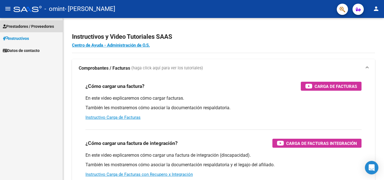
click at [35, 27] on span "Prestadores / Proveedores" at bounding box center [28, 26] width 51 height 6
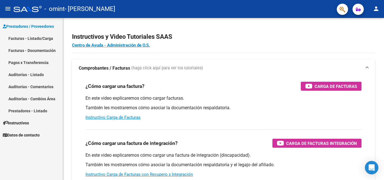
click at [38, 40] on link "Facturas - Listado/Carga" at bounding box center [31, 38] width 63 height 12
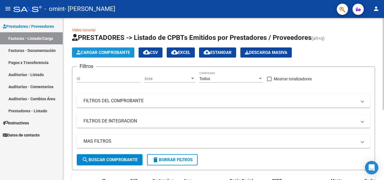
click at [97, 53] on span "Cargar Comprobante" at bounding box center [102, 52] width 53 height 5
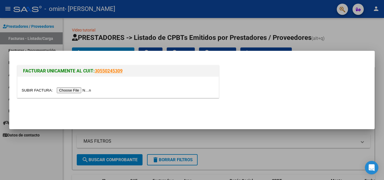
click at [80, 91] on input "file" at bounding box center [57, 90] width 71 height 6
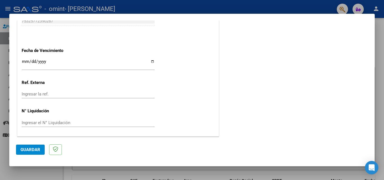
scroll to position [338, 0]
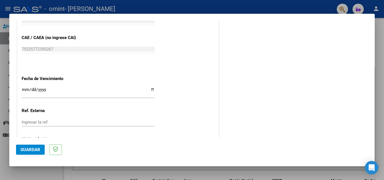
click at [151, 88] on input "Ingresar la fecha" at bounding box center [88, 91] width 133 height 9
type input "[DATE]"
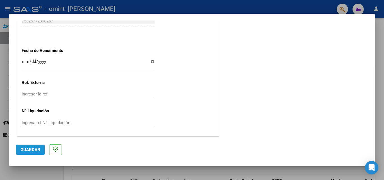
click at [29, 152] on button "Guardar" at bounding box center [30, 150] width 29 height 10
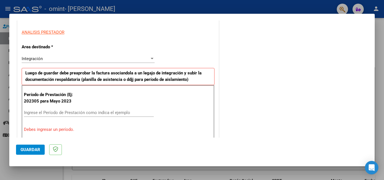
scroll to position [127, 0]
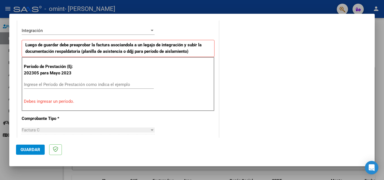
click at [62, 86] on input "Ingrese el Período de Prestación como indica el ejemplo" at bounding box center [89, 84] width 130 height 5
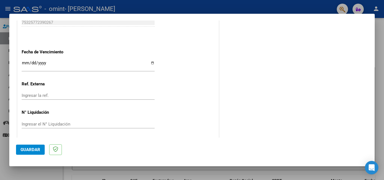
scroll to position [367, 0]
type input "202507"
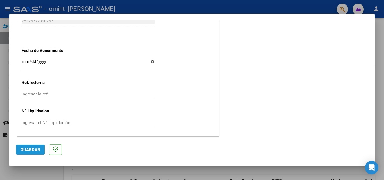
click at [28, 149] on span "Guardar" at bounding box center [31, 149] width 20 height 5
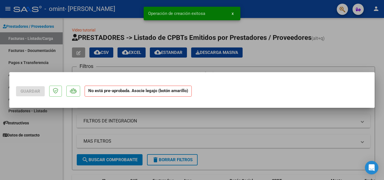
scroll to position [0, 0]
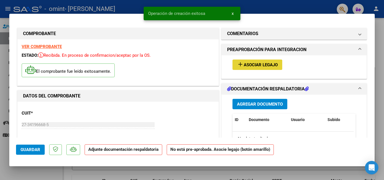
click at [253, 64] on span "Asociar Legajo" at bounding box center [261, 64] width 34 height 5
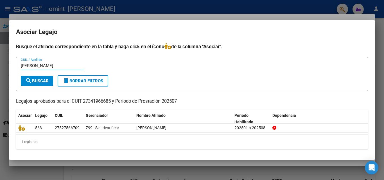
type input "[PERSON_NAME]"
click at [40, 80] on span "search Buscar" at bounding box center [36, 80] width 23 height 5
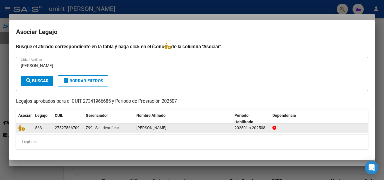
click at [159, 129] on span "[PERSON_NAME]" at bounding box center [151, 128] width 30 height 4
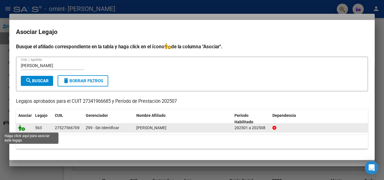
click at [22, 127] on icon at bounding box center [21, 128] width 7 height 6
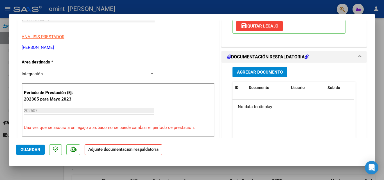
scroll to position [77, 0]
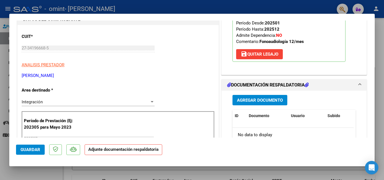
click at [265, 98] on span "Agregar Documento" at bounding box center [260, 100] width 46 height 5
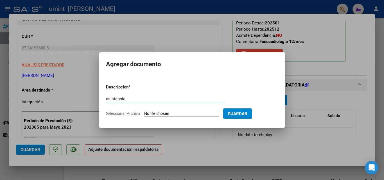
type input "asistencia"
click at [153, 111] on form "Descripcion * asistencia Escriba aquí una descripcion Seleccionar Archivo Guard…" at bounding box center [192, 100] width 172 height 41
click at [115, 114] on span "Seleccionar Archivo" at bounding box center [123, 113] width 34 height 4
click at [144, 114] on input "Seleccionar Archivo" at bounding box center [181, 113] width 74 height 5
type input "C:\fakepath\asist [PERSON_NAME] [DATE].pdf"
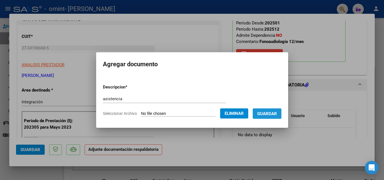
click at [273, 115] on span "Guardar" at bounding box center [267, 113] width 20 height 5
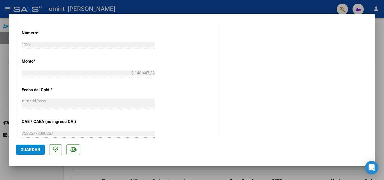
scroll to position [386, 0]
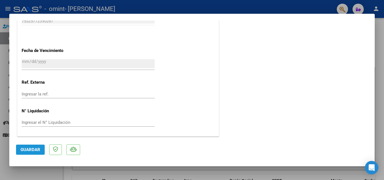
click at [31, 150] on span "Guardar" at bounding box center [31, 149] width 20 height 5
click at [28, 151] on span "Guardar" at bounding box center [31, 149] width 20 height 5
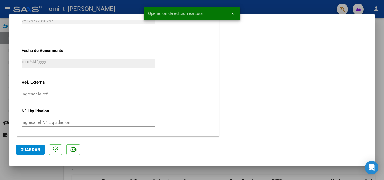
click at [379, 35] on div at bounding box center [192, 90] width 384 height 180
